Goal: Task Accomplishment & Management: Complete application form

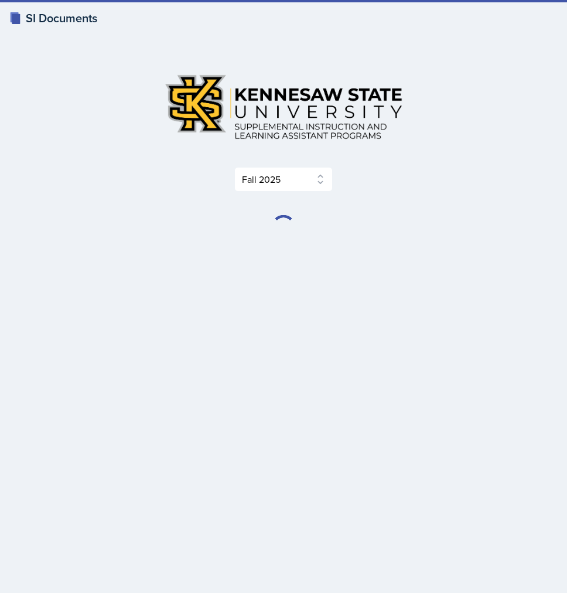
select select "2bed604d-1099-4043-b1bc-2365e8740244"
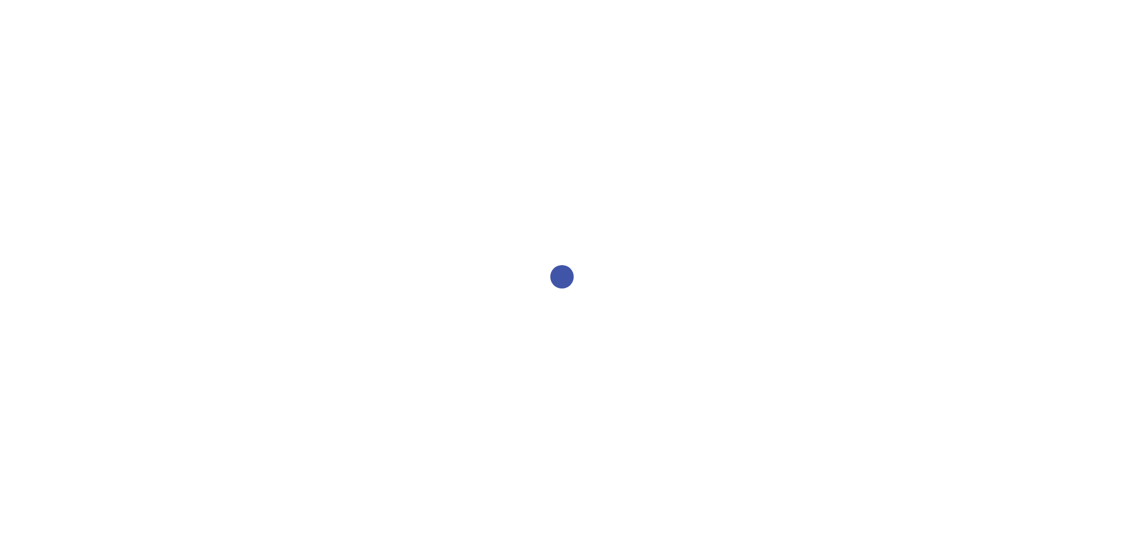
select select "2bed604d-1099-4043-b1bc-2365e8740244"
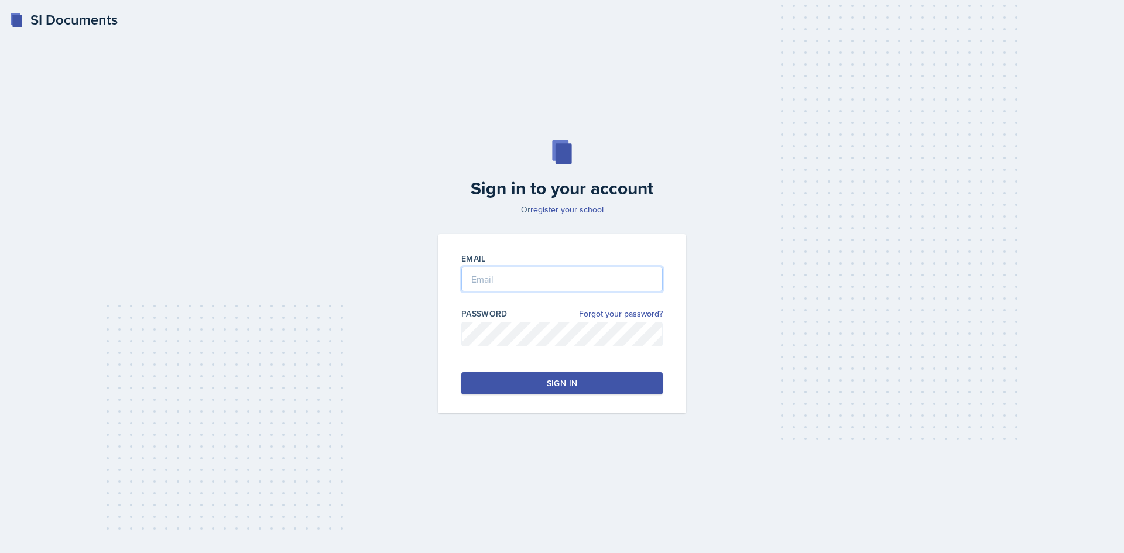
type input "zkhan30@students.kennesaw.edu"
click at [511, 388] on button "Sign in" at bounding box center [561, 383] width 201 height 22
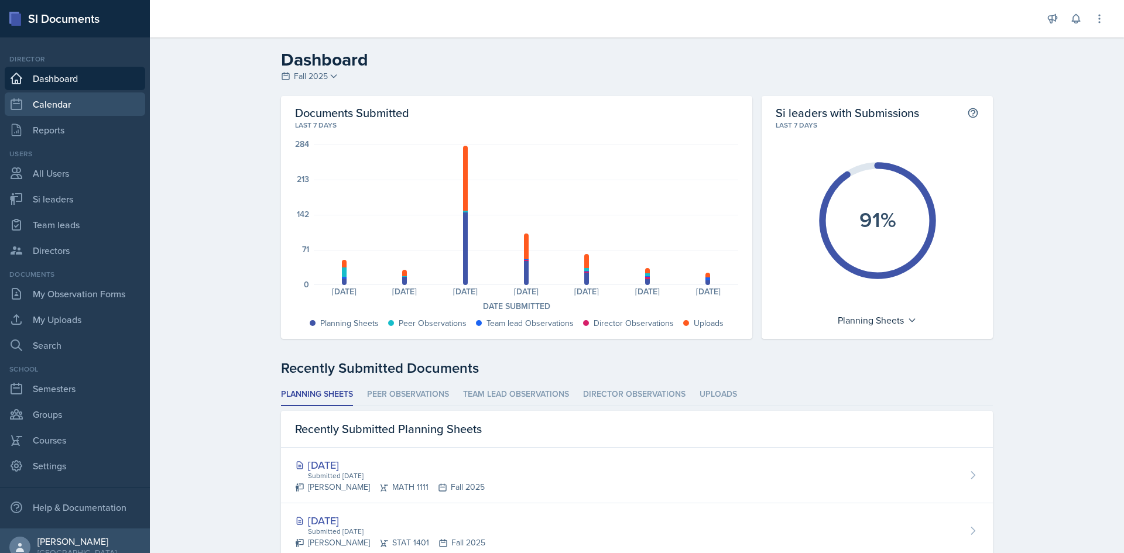
click at [67, 114] on link "Calendar" at bounding box center [75, 104] width 141 height 23
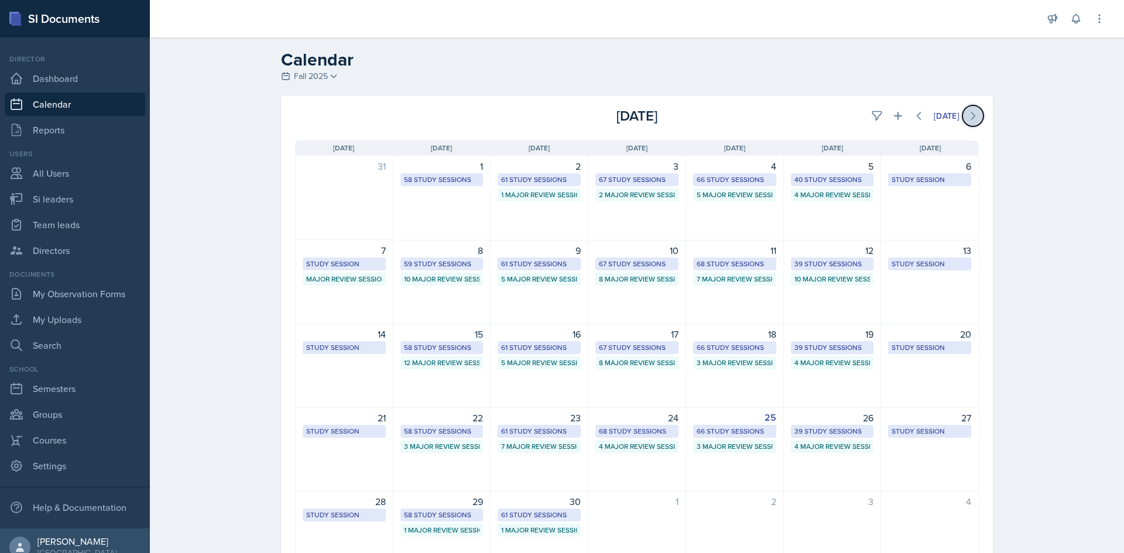
click at [963, 121] on button at bounding box center [973, 115] width 21 height 21
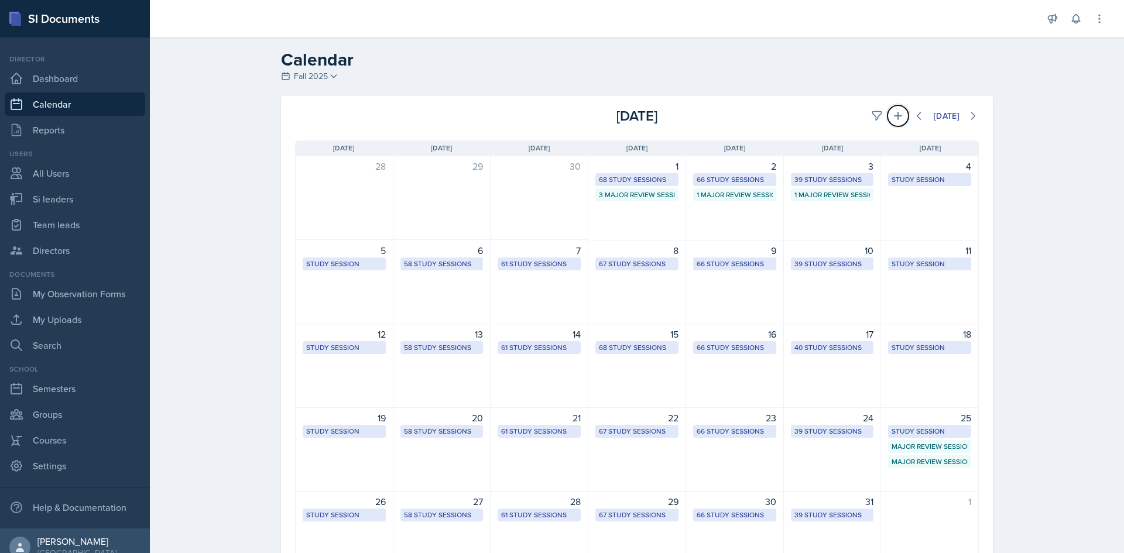
drag, startPoint x: 898, startPoint y: 113, endPoint x: 874, endPoint y: 133, distance: 30.7
click at [897, 113] on icon at bounding box center [898, 116] width 12 height 12
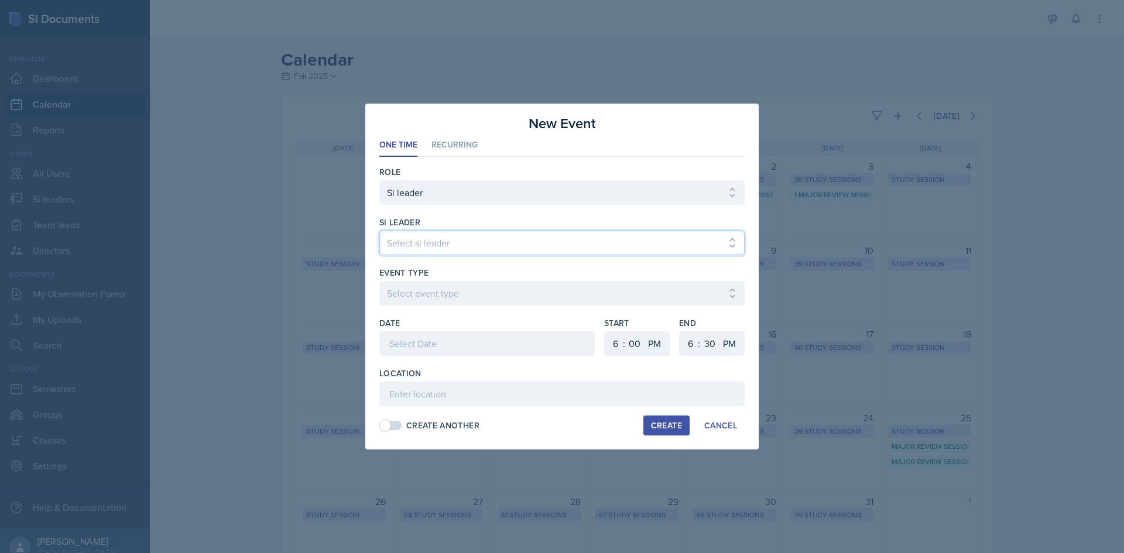
click at [577, 241] on select "Select si leader Abeer Kayser Aditya Chauhan Aissa Sylla Alberto Di Stanislao A…" at bounding box center [561, 243] width 365 height 25
select select "17555bae-9d20-4495-89f6-9fe8d3e2ca8c"
click at [379, 231] on select "Select si leader Abeer Kayser Aditya Chauhan Aissa Sylla Alberto Di Stanislao A…" at bounding box center [561, 243] width 365 height 25
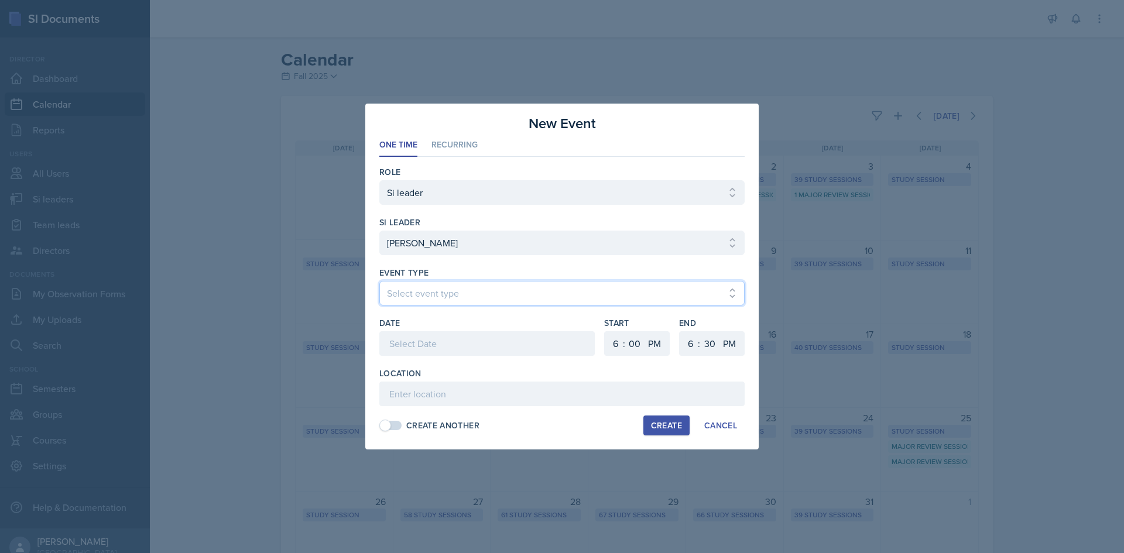
click at [532, 300] on select "Select event type Major Review Session Study Session" at bounding box center [561, 293] width 365 height 25
select select "66bb7cbf-e419-488b-a7ef-f63bc5f9ed04"
click at [379, 281] on select "Select event type Major Review Session Study Session" at bounding box center [561, 293] width 365 height 25
click at [463, 328] on div "Date" at bounding box center [487, 323] width 216 height 12
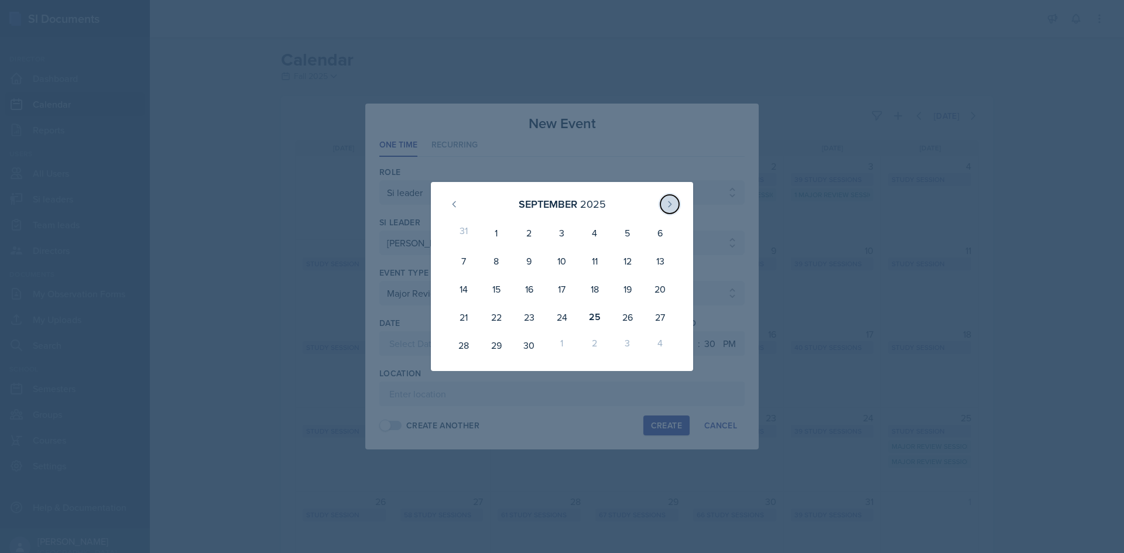
click at [662, 207] on button at bounding box center [670, 204] width 19 height 19
click at [572, 224] on div "1" at bounding box center [562, 233] width 33 height 28
type input "October 1st, 2025"
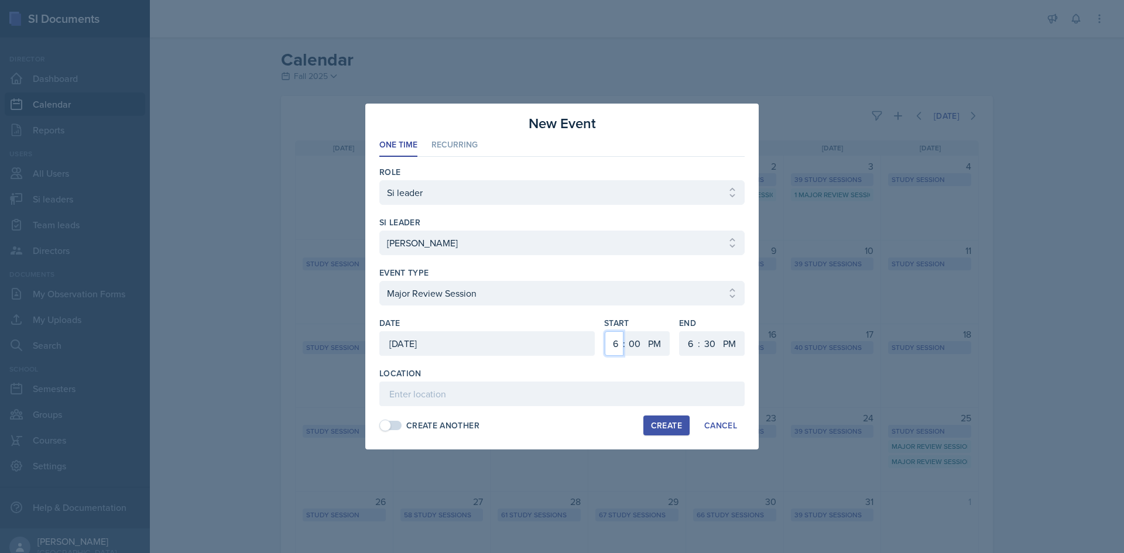
click at [617, 333] on select "1 2 3 4 5 6 7 8 9 10 11 12" at bounding box center [614, 343] width 19 height 25
select select "1"
click at [605, 331] on select "1 2 3 4 5 6 7 8 9 10 11 12" at bounding box center [614, 343] width 19 height 25
click at [635, 338] on select "00 05 10 15 20 25 30 35 40 45 50 55" at bounding box center [634, 343] width 19 height 25
select select "20"
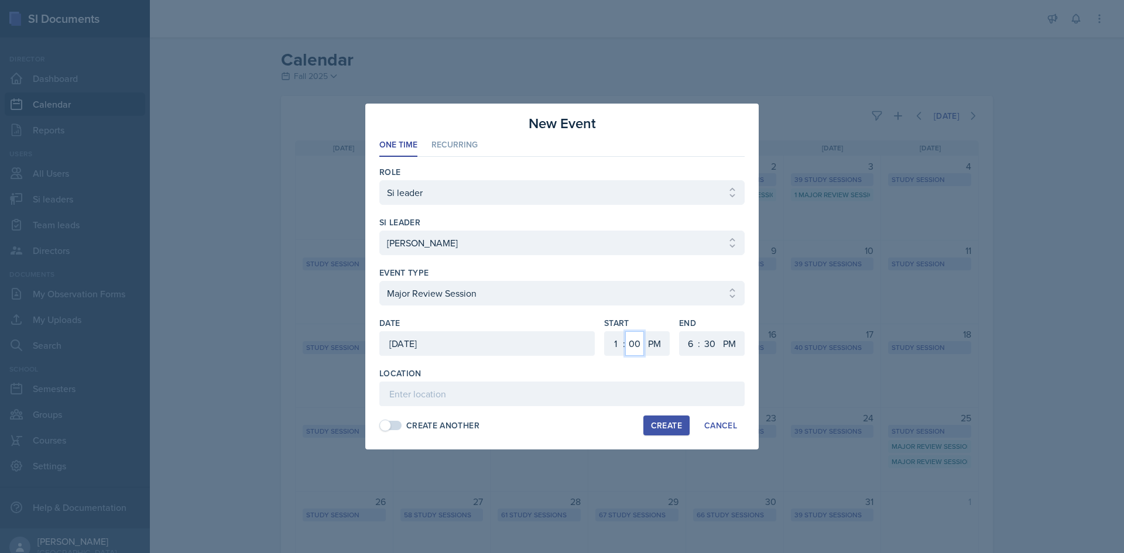
click at [625, 331] on select "00 05 10 15 20 25 30 35 40 45 50 55" at bounding box center [634, 343] width 19 height 25
click at [692, 347] on select "1 2 3 4 5 6 7 8 9 10 11 12" at bounding box center [689, 343] width 19 height 25
select select "3"
click at [680, 331] on select "1 2 3 4 5 6 7 8 9 10 11 12" at bounding box center [689, 343] width 19 height 25
drag, startPoint x: 715, startPoint y: 345, endPoint x: 714, endPoint y: 332, distance: 12.9
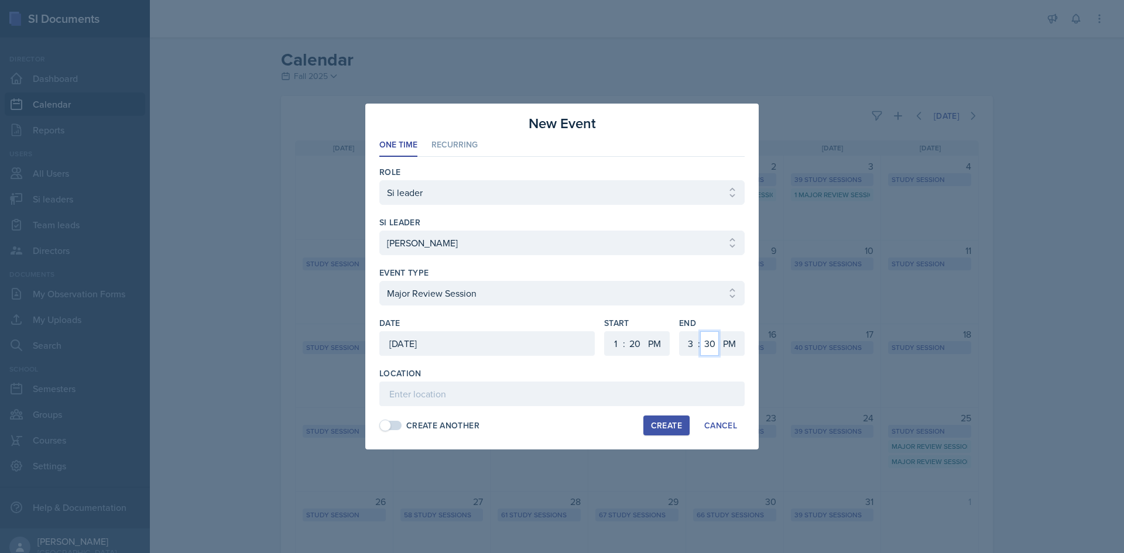
click at [715, 345] on select "00 05 10 15 20 25 30 35 40 45 50 55" at bounding box center [709, 343] width 19 height 25
select select "20"
click at [700, 331] on select "00 05 10 15 20 25 30 35 40 45 50 55" at bounding box center [709, 343] width 19 height 25
click at [621, 386] on input at bounding box center [561, 394] width 365 height 25
type input "Math Building (M) 117"
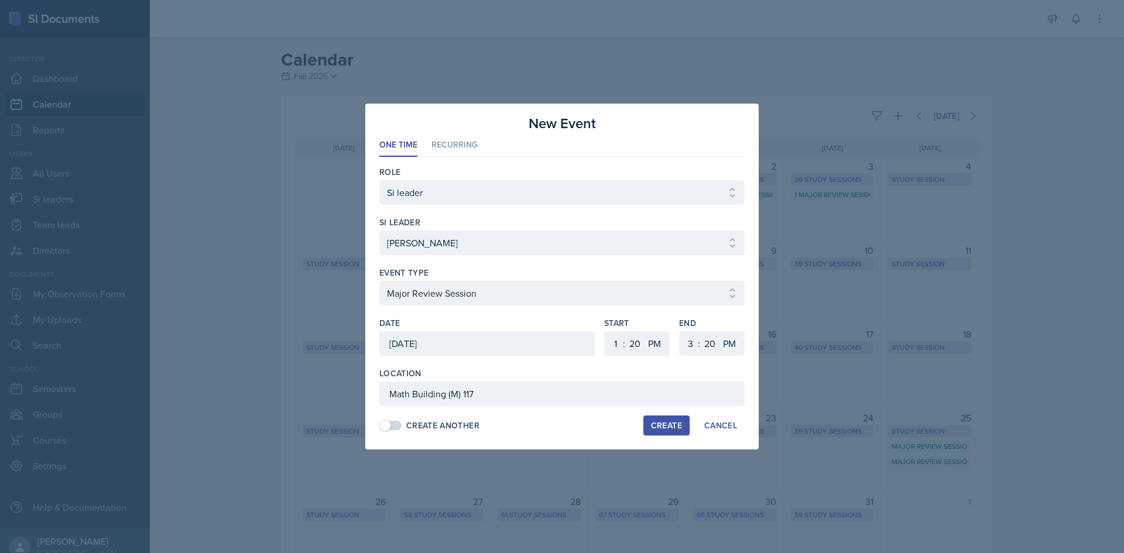
click at [661, 419] on button "Create" at bounding box center [667, 426] width 46 height 20
select select
select select "6"
select select "0"
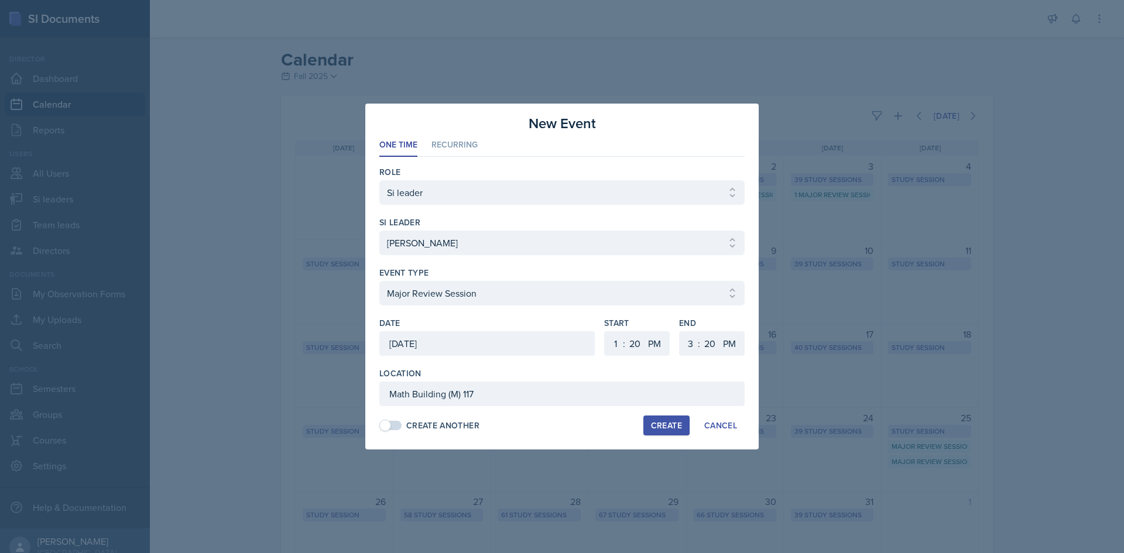
select select "6"
select select "30"
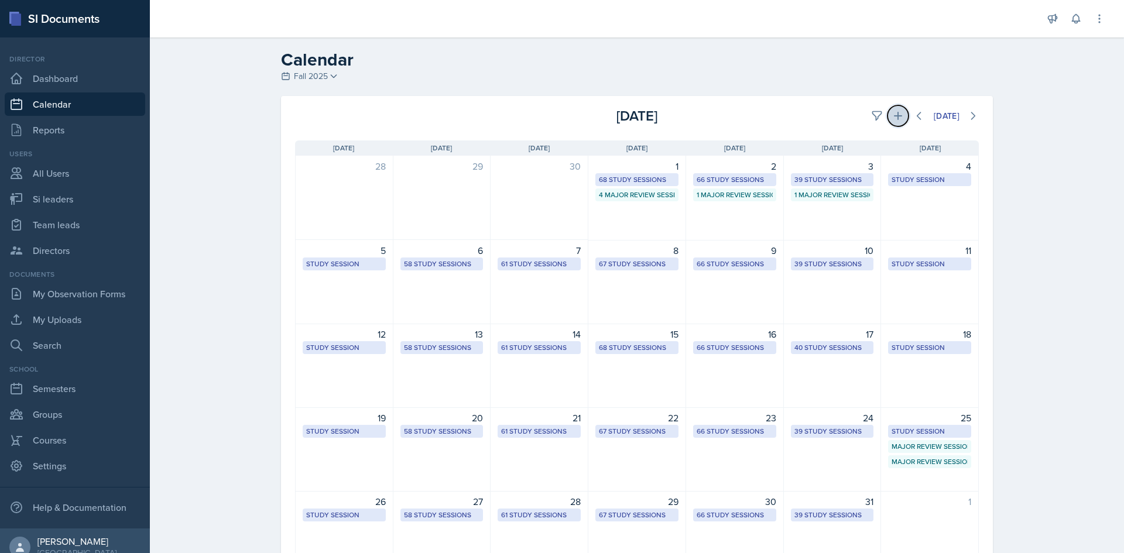
click at [892, 115] on icon at bounding box center [898, 116] width 12 height 12
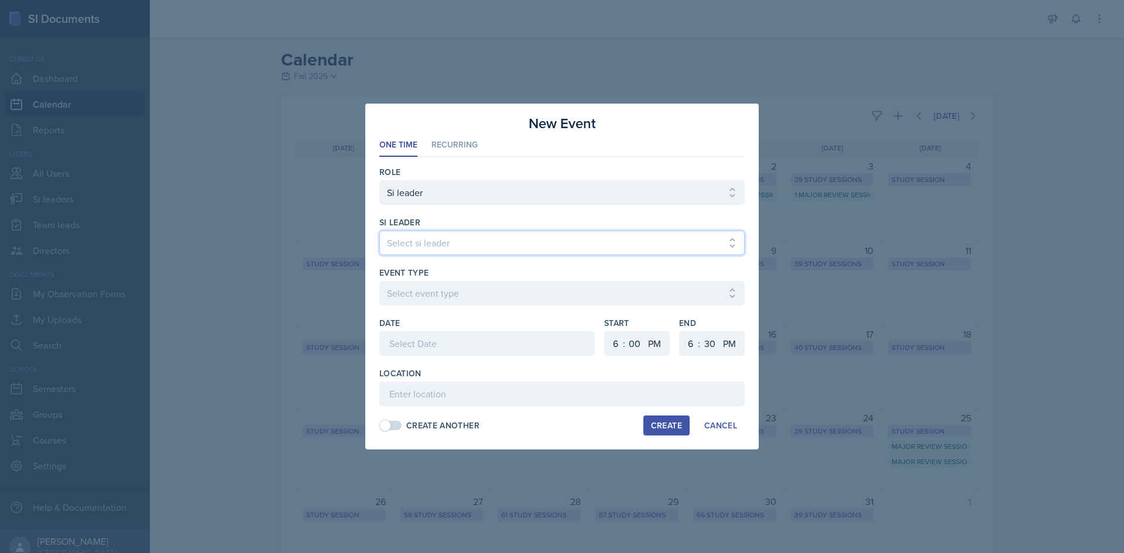
click at [467, 237] on select "Select si leader Abeer Kayser Aditya Chauhan Aissa Sylla Alberto Di Stanislao A…" at bounding box center [561, 243] width 365 height 25
select select "2592ce30-cea3-47fe-a368-829319d5f530"
click at [379, 231] on select "Select si leader Abeer Kayser Aditya Chauhan Aissa Sylla Alberto Di Stanislao A…" at bounding box center [561, 243] width 365 height 25
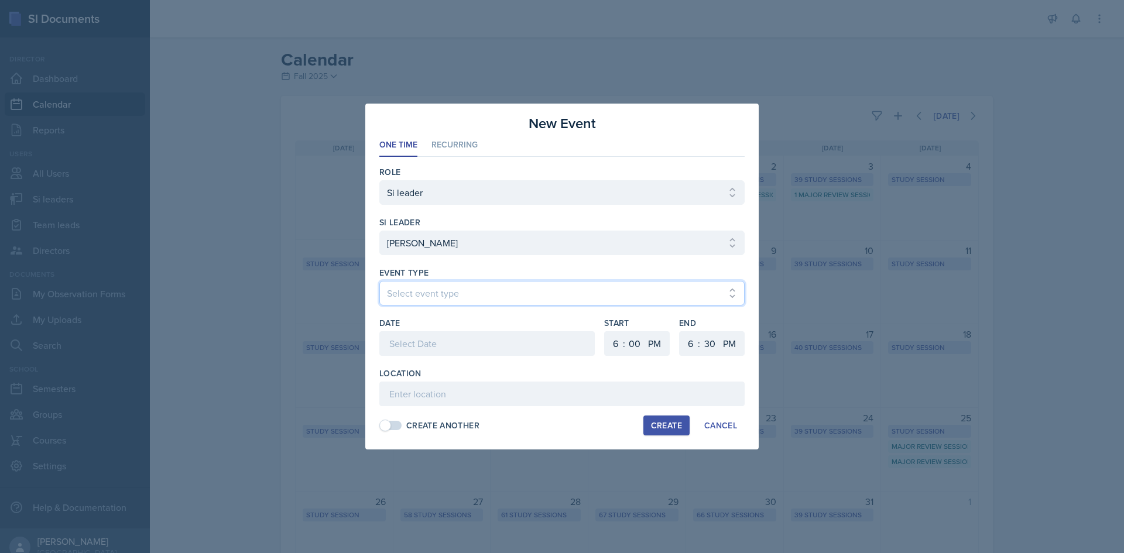
click at [498, 292] on select "Select event type Major Review Session Study Session" at bounding box center [561, 293] width 365 height 25
select select "66bb7cbf-e419-488b-a7ef-f63bc5f9ed04"
click at [379, 281] on select "Select event type Major Review Session Study Session" at bounding box center [561, 293] width 365 height 25
click at [459, 331] on div "Date" at bounding box center [487, 342] width 216 height 50
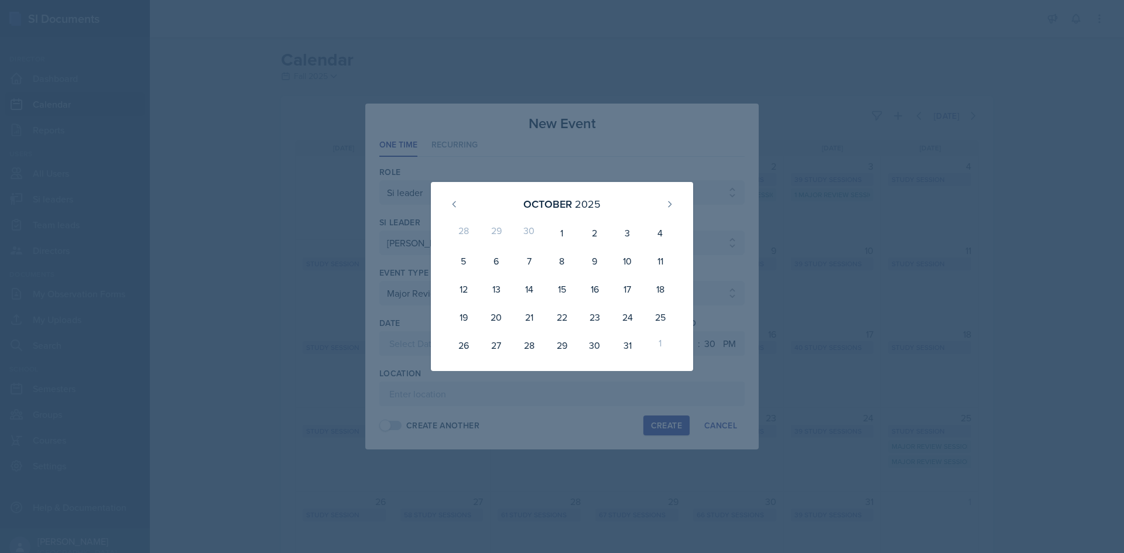
click at [452, 194] on div "October 2025" at bounding box center [562, 203] width 234 height 25
click at [449, 202] on button at bounding box center [454, 204] width 19 height 19
click at [500, 347] on div "29" at bounding box center [496, 345] width 33 height 28
type input "September 29th, 2025"
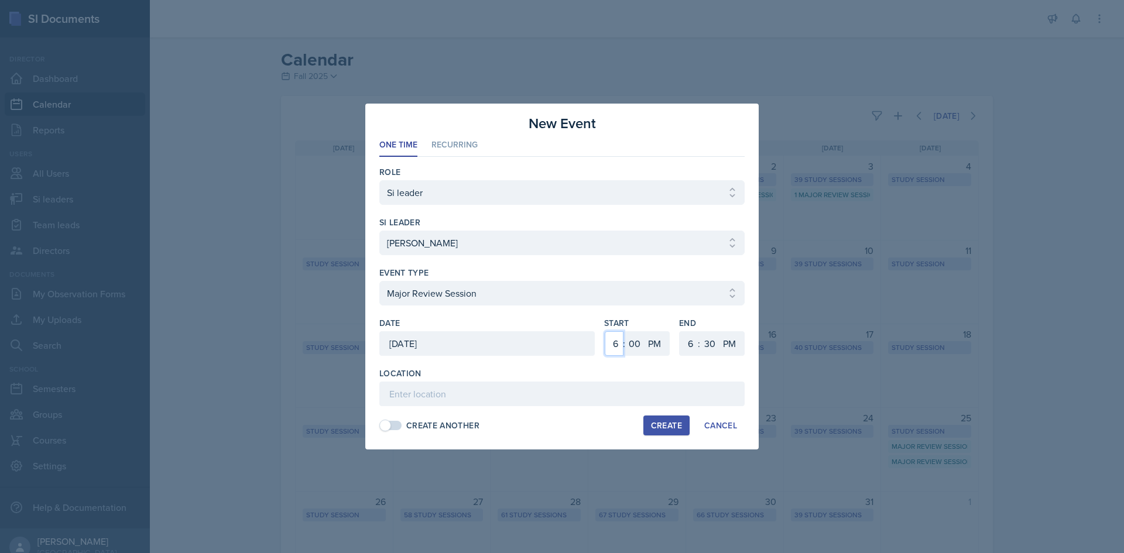
click at [608, 341] on select "1 2 3 4 5 6 7 8 9 10 11 12" at bounding box center [614, 343] width 19 height 25
select select "2"
click at [605, 331] on select "1 2 3 4 5 6 7 8 9 10 11 12" at bounding box center [614, 343] width 19 height 25
click at [635, 341] on select "00 05 10 15 20 25 30 35 40 45 50 55" at bounding box center [634, 343] width 19 height 25
select select "30"
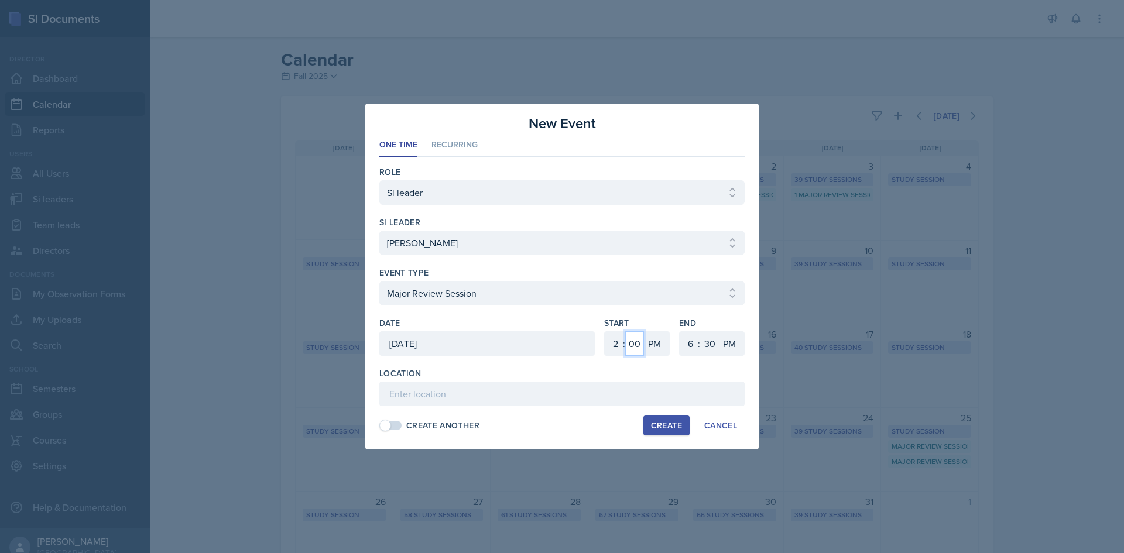
click at [625, 331] on select "00 05 10 15 20 25 30 35 40 45 50 55" at bounding box center [634, 343] width 19 height 25
click at [692, 344] on select "1 2 3 4 5 6 7 8 9 10 11 12" at bounding box center [689, 343] width 19 height 25
select select "4"
click at [680, 331] on select "1 2 3 4 5 6 7 8 9 10 11 12" at bounding box center [689, 343] width 19 height 25
click at [420, 402] on input at bounding box center [561, 394] width 365 height 25
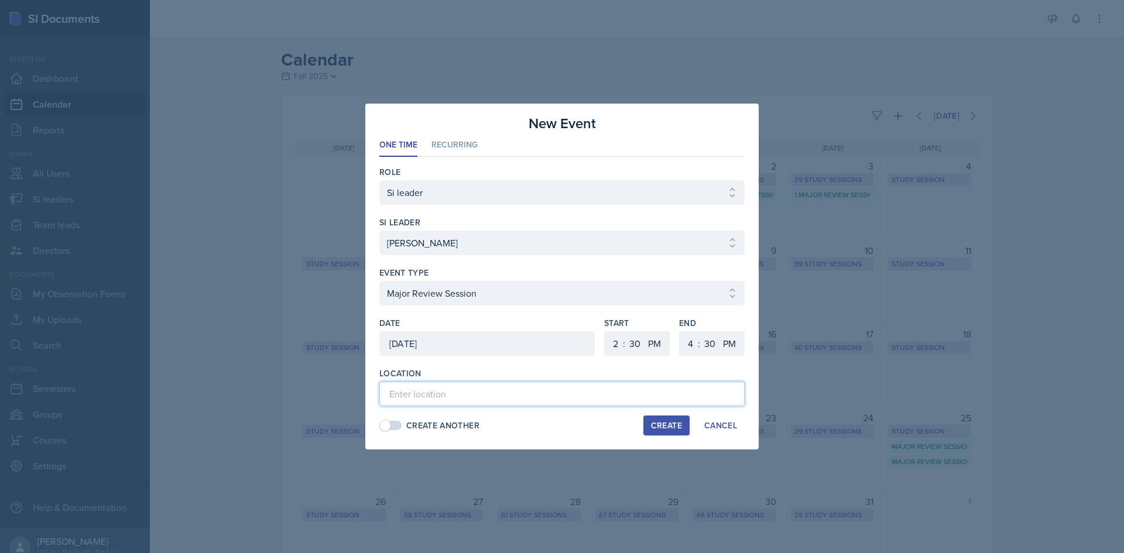
paste input "Math Building (M) 117"
type input "Math Building (M) 117"
click at [679, 427] on div "Create" at bounding box center [666, 425] width 31 height 9
select select
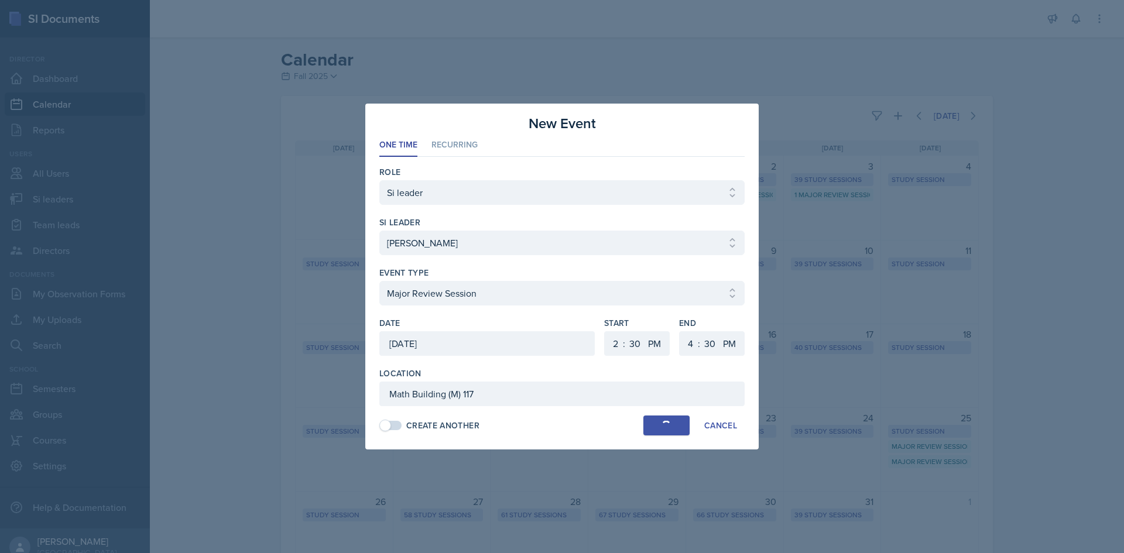
select select "6"
select select "0"
select select "6"
